Goal: Transaction & Acquisition: Purchase product/service

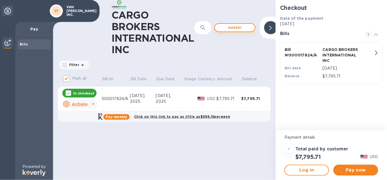
click at [234, 28] on span "Add bill" at bounding box center [235, 27] width 31 height 7
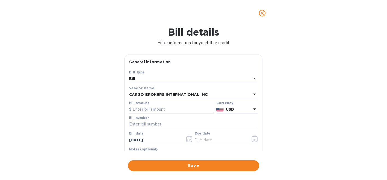
click at [144, 110] on input "text" at bounding box center [171, 109] width 85 height 8
type input "2,870.79"
type input "S00017824"
type input "9_/__/____"
type input "09/__/____"
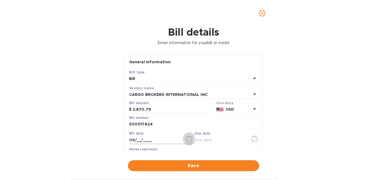
click at [136, 140] on input "09/__/____" at bounding box center [155, 140] width 52 height 8
type input "[DATE]"
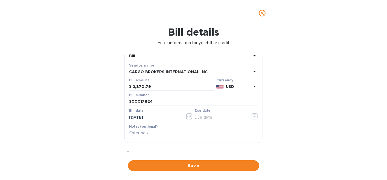
scroll to position [22, 0]
click at [217, 119] on input "text" at bounding box center [221, 118] width 52 height 8
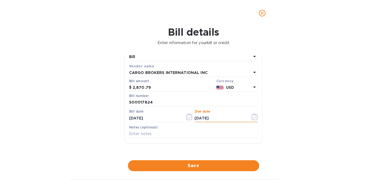
type input "[DATE]"
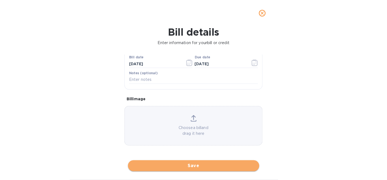
click at [190, 165] on span "Save" at bounding box center [194, 165] width 123 height 7
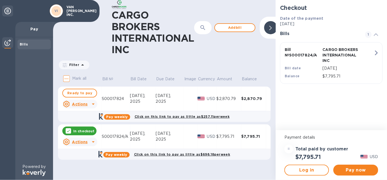
click at [158, 135] on div "[DATE]," at bounding box center [170, 134] width 28 height 6
click at [83, 142] on u "Actions" at bounding box center [80, 142] width 16 height 4
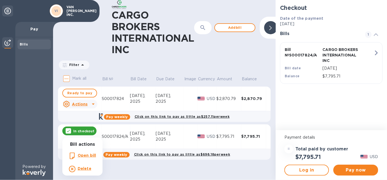
click at [84, 154] on b "Open bill" at bounding box center [87, 155] width 18 height 4
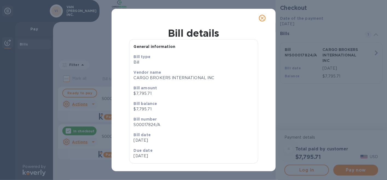
scroll to position [15, 0]
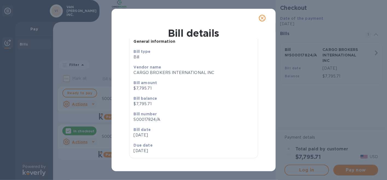
click at [141, 149] on p "[DATE]" at bounding box center [163, 151] width 58 height 6
click at [262, 18] on icon "close" at bounding box center [262, 17] width 3 height 3
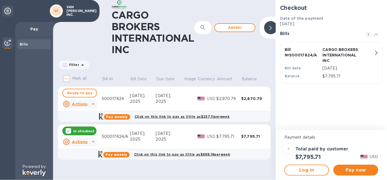
scroll to position [3, 0]
click at [69, 93] on span "Ready to pay" at bounding box center [79, 93] width 25 height 7
checkbox input "true"
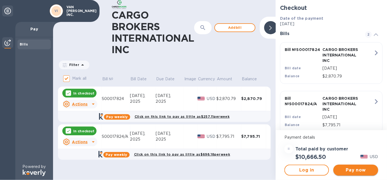
click at [355, 170] on span "Pay now" at bounding box center [356, 170] width 36 height 7
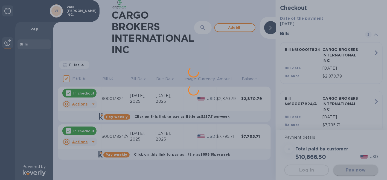
scroll to position [0, 0]
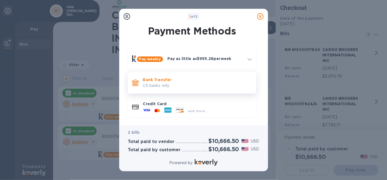
click at [160, 83] on p "US banks only." at bounding box center [197, 86] width 109 height 6
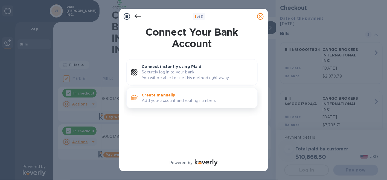
click at [167, 99] on p "Add your account and routing numbers." at bounding box center [197, 101] width 111 height 6
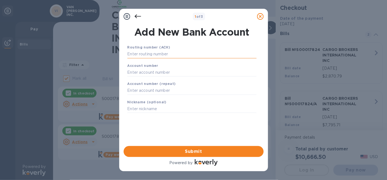
click at [152, 54] on input "text" at bounding box center [192, 54] width 129 height 8
type input "064000017"
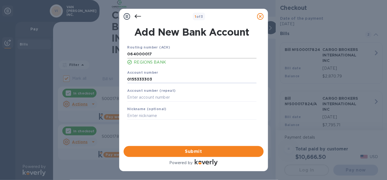
type input "0155333303"
type input "R"
type input "OPERATING"
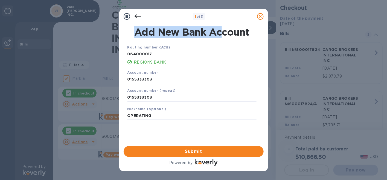
drag, startPoint x: 215, startPoint y: 11, endPoint x: 222, endPoint y: 38, distance: 28.1
click at [222, 38] on div "1 of 3 Add New Bank Account Routing number (ACH) [US_BANK_ROUTING_MICR] REGIONS…" at bounding box center [193, 90] width 149 height 162
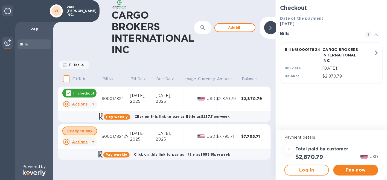
click at [76, 129] on span "Ready to pay" at bounding box center [79, 131] width 25 height 7
checkbox input "true"
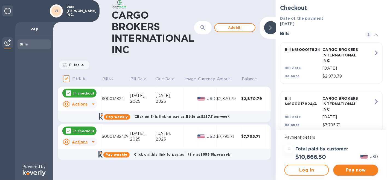
click at [357, 169] on span "Pay now" at bounding box center [356, 170] width 36 height 7
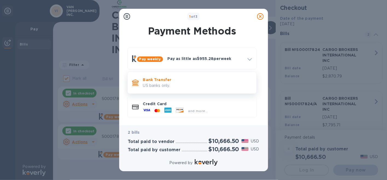
click at [157, 80] on p "Bank Transfer" at bounding box center [197, 79] width 109 height 5
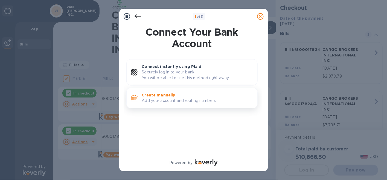
click at [162, 99] on p "Add your account and routing numbers." at bounding box center [197, 101] width 111 height 6
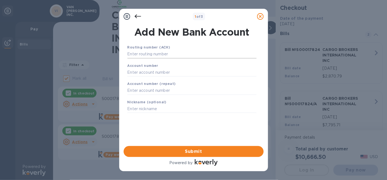
click at [143, 54] on input "text" at bounding box center [192, 54] width 129 height 8
type input "064000017"
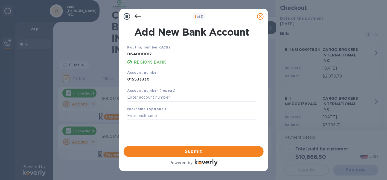
type input "0155333303"
type input "OPERATING"
type input "0155333303"
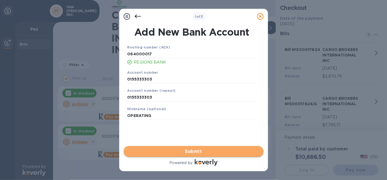
click at [194, 150] on span "Submit" at bounding box center [193, 151] width 131 height 7
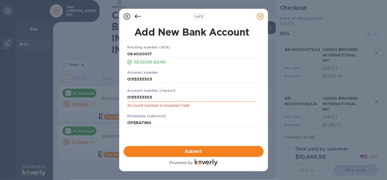
click at [157, 97] on input "0155333303" at bounding box center [192, 97] width 129 height 8
drag, startPoint x: 157, startPoint y: 97, endPoint x: 109, endPoint y: 94, distance: 47.4
click at [109, 94] on div "1 of 3 Add New Bank Account Routing number (ACH) 064000017 REGIONS BANK Account…" at bounding box center [193, 90] width 387 height 180
type input "0155333303"
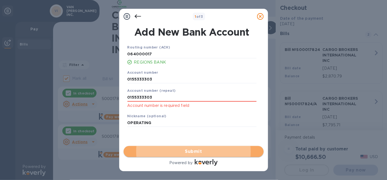
click at [197, 150] on span "Submit" at bounding box center [193, 151] width 131 height 7
